Goal: Check status: Check status

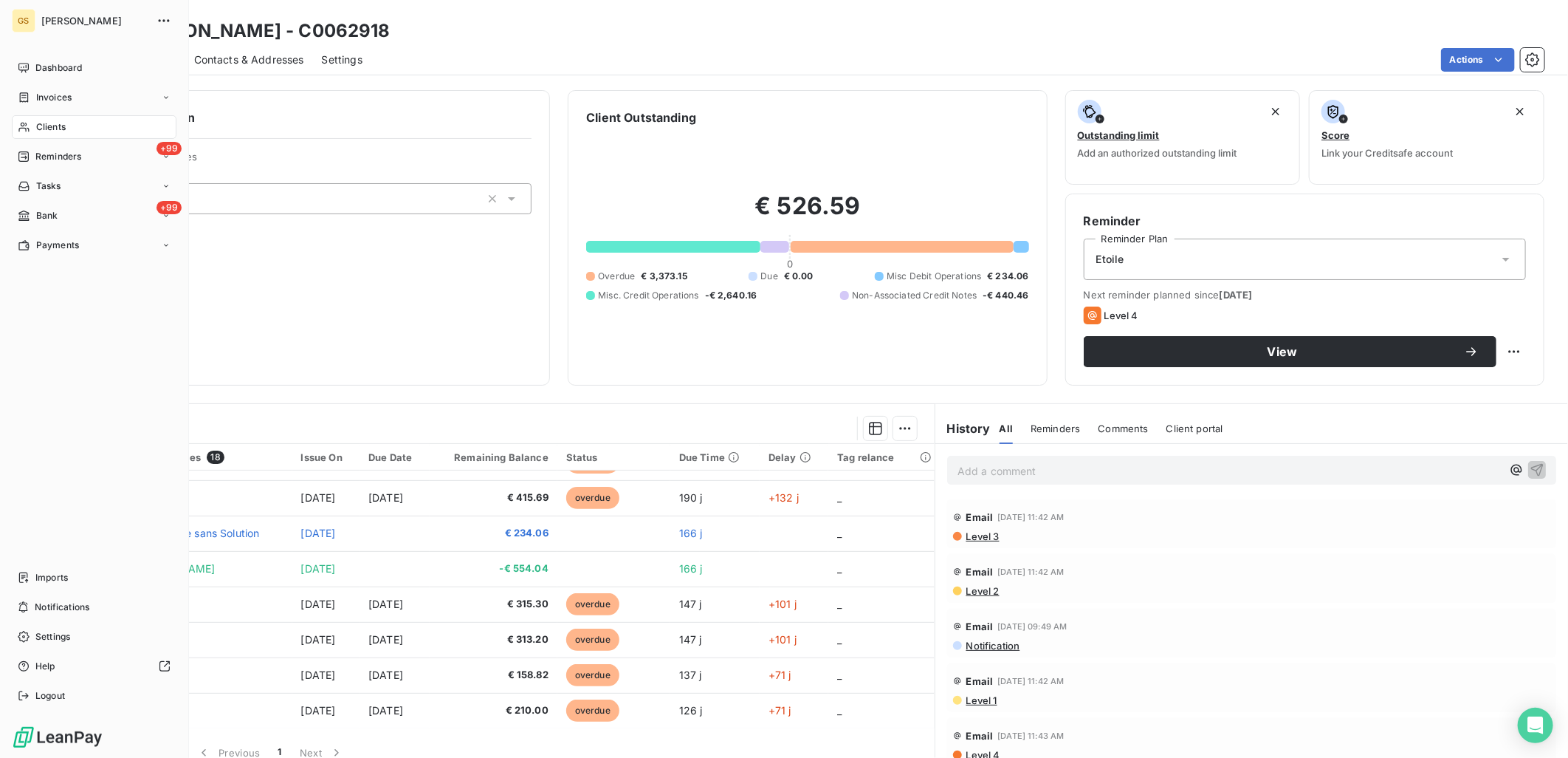
click at [29, 124] on icon at bounding box center [23, 127] width 13 height 12
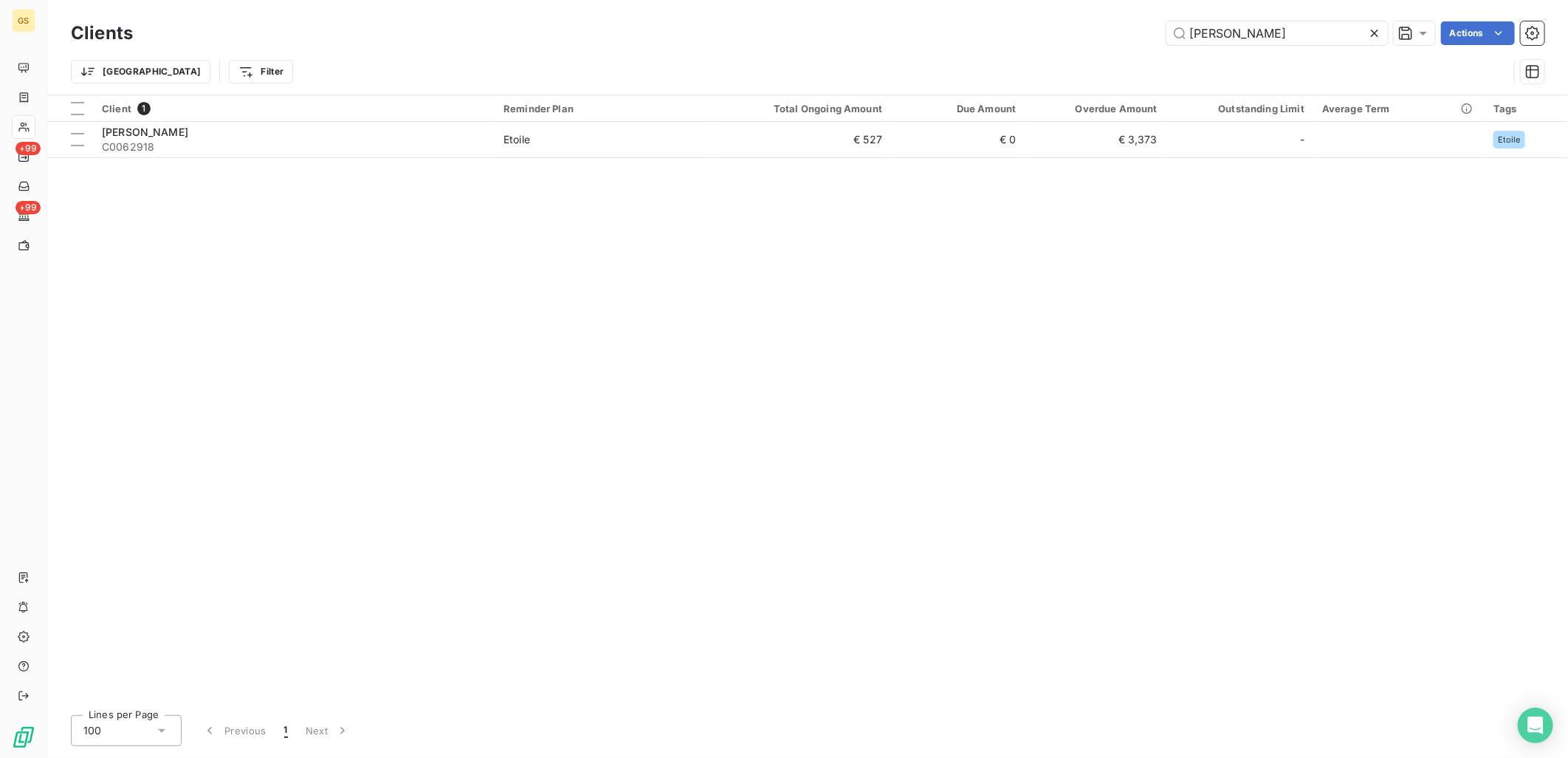
drag, startPoint x: 1339, startPoint y: 26, endPoint x: 1016, endPoint y: 31, distance: 323.0
click at [1022, 31] on div "BROSSIER SADERNE Actions" at bounding box center [847, 32] width 1394 height 23
type input "lampwise"
click at [801, 119] on th "Total Ongoing Amount" at bounding box center [802, 108] width 178 height 26
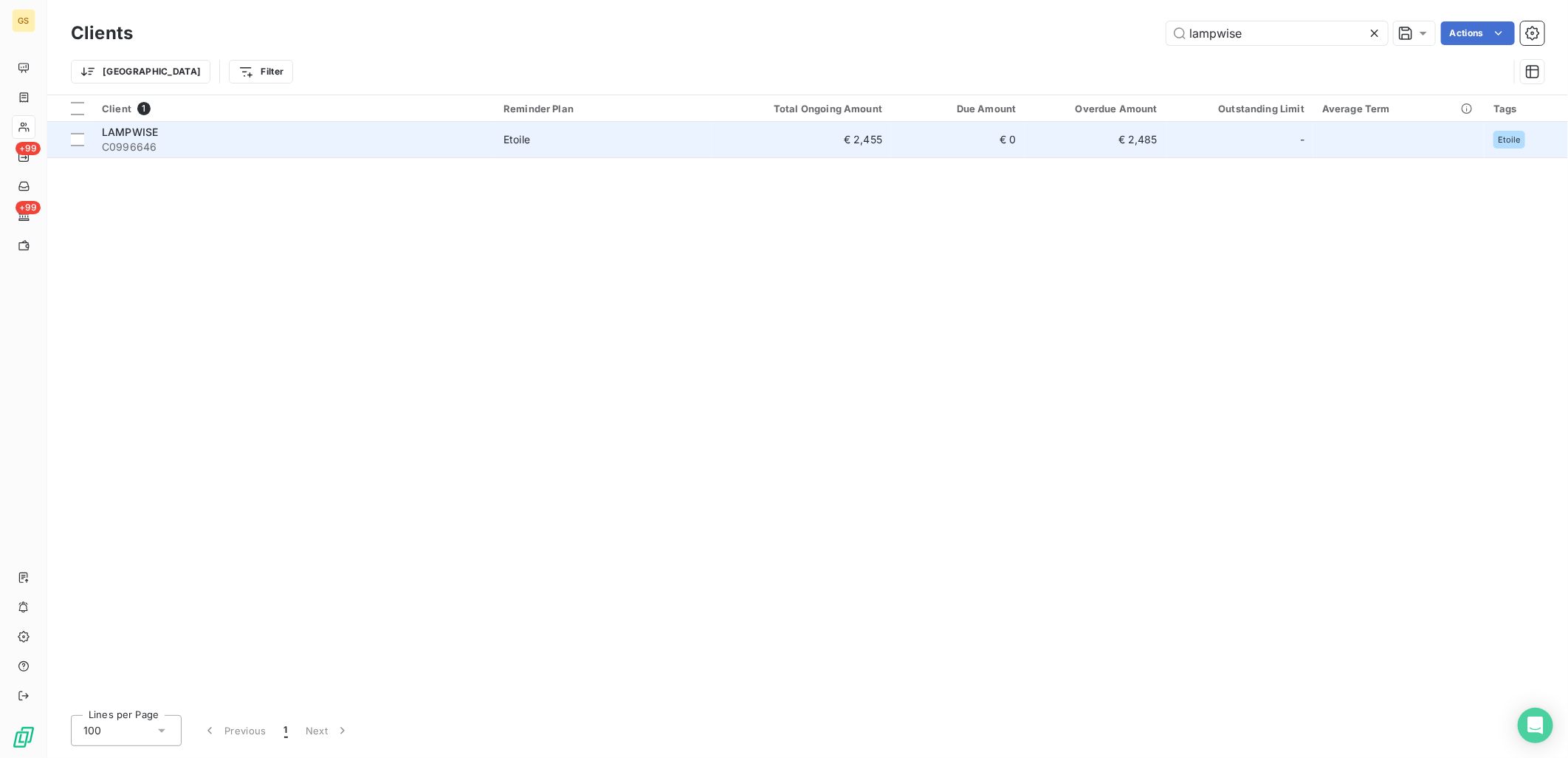
click at [787, 139] on td "€ 2,455" at bounding box center [802, 139] width 178 height 36
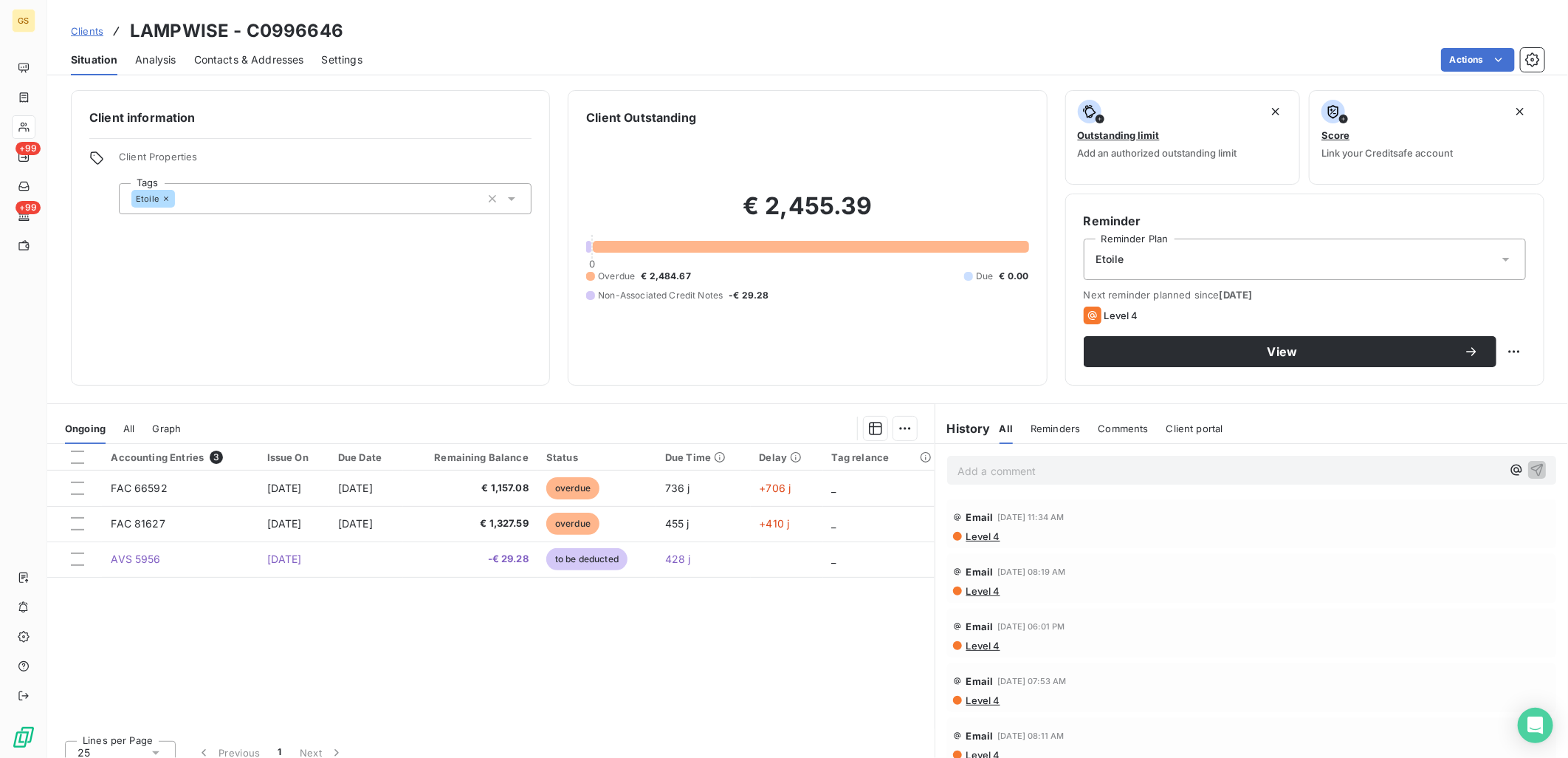
click at [125, 425] on span "All" at bounding box center [128, 429] width 11 height 12
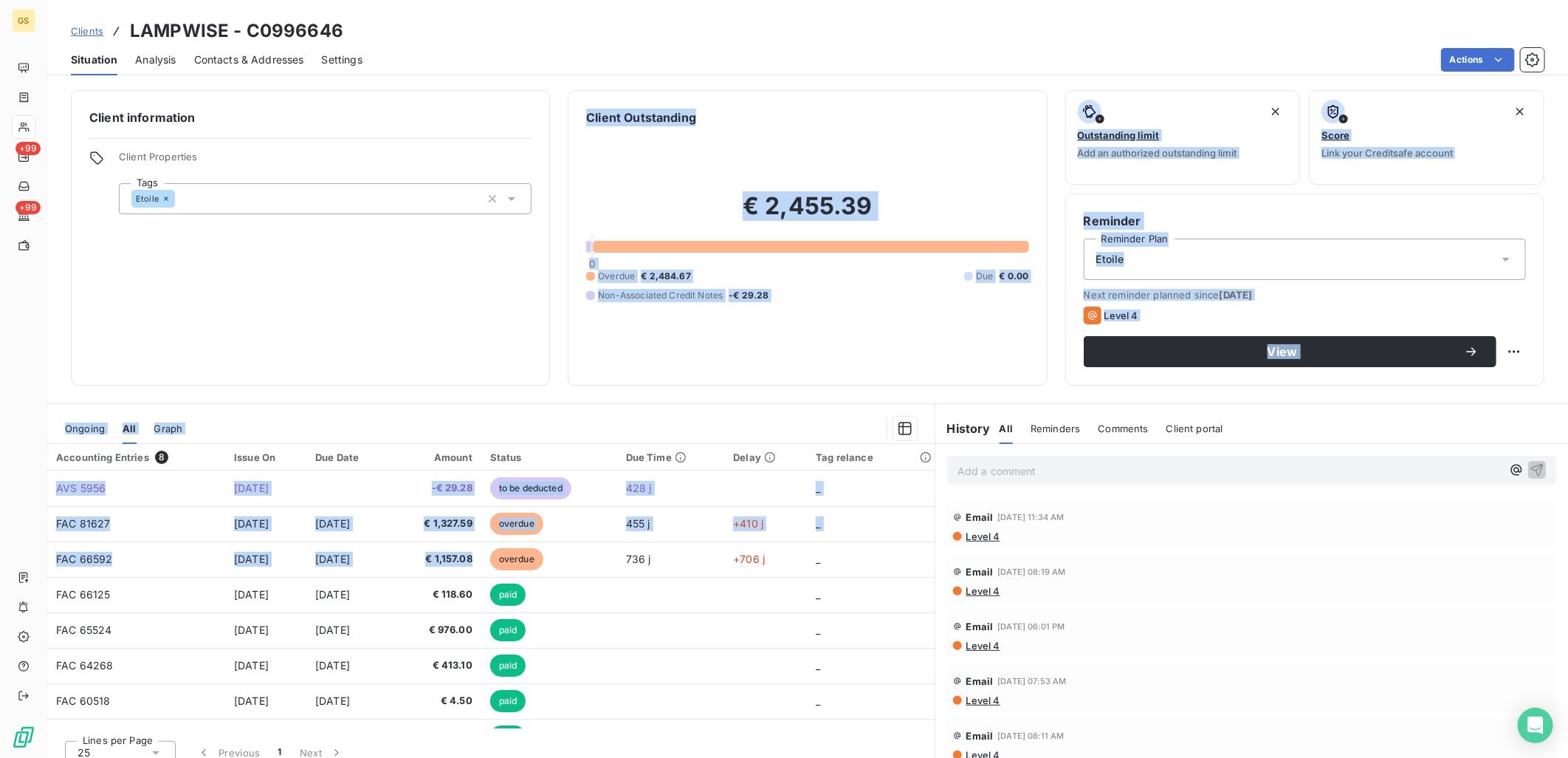
drag, startPoint x: 502, startPoint y: 560, endPoint x: 518, endPoint y: 295, distance: 265.5
click at [518, 295] on div "Client information Client Properties Tags Etoile Client Outstanding € 2,455.39 …" at bounding box center [808, 419] width 1521 height 676
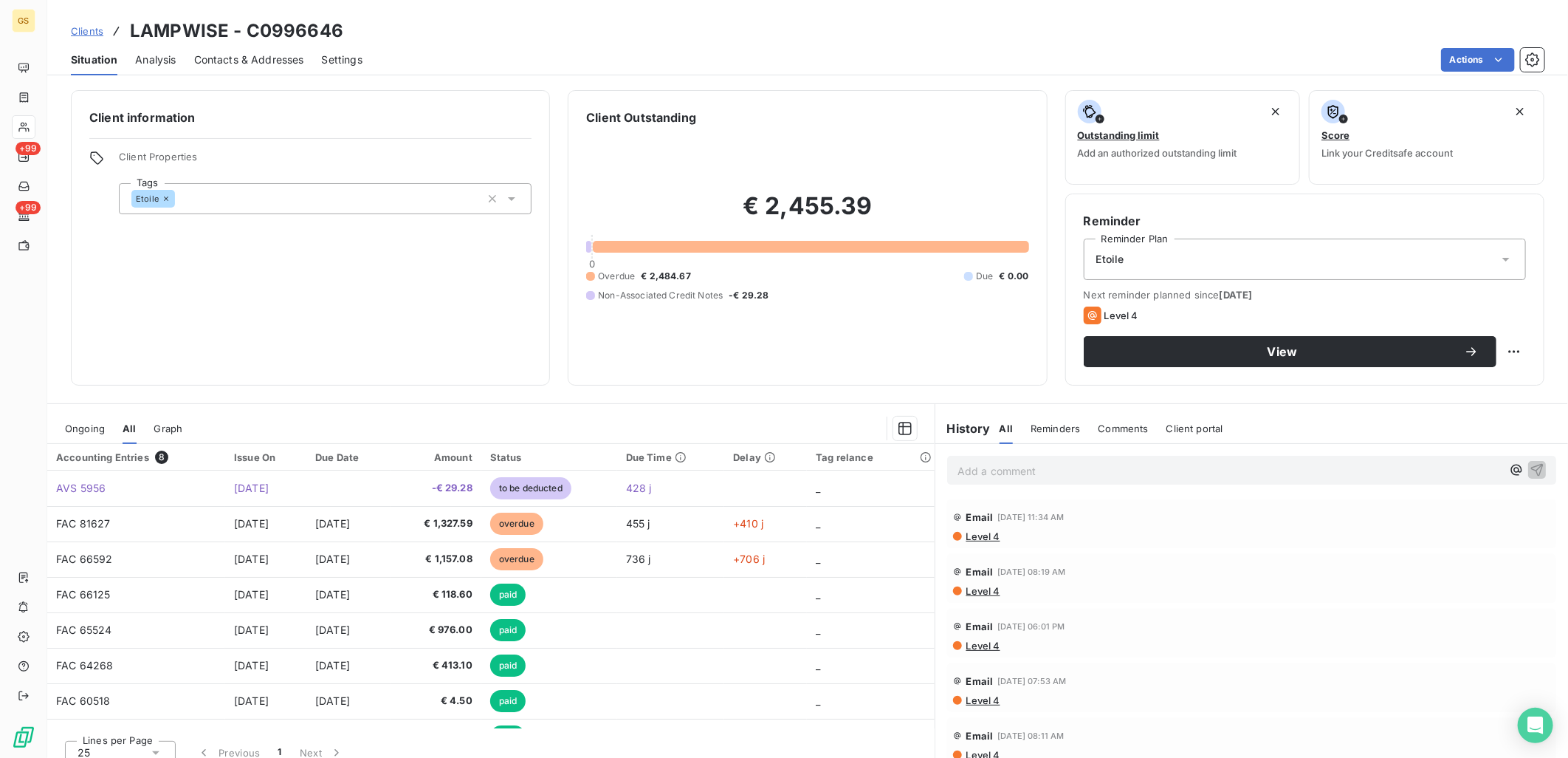
click at [428, 329] on div "Client information Client Properties Tags Etoile" at bounding box center [311, 237] width 479 height 295
